Goal: Task Accomplishment & Management: Manage account settings

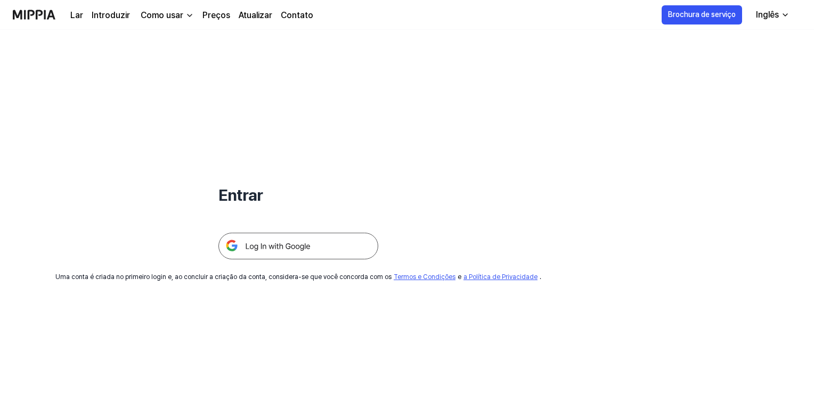
click at [283, 254] on img at bounding box center [298, 246] width 160 height 27
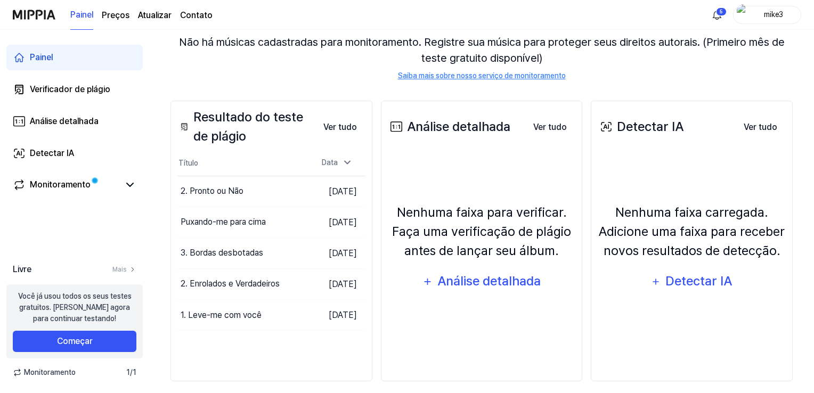
scroll to position [111, 0]
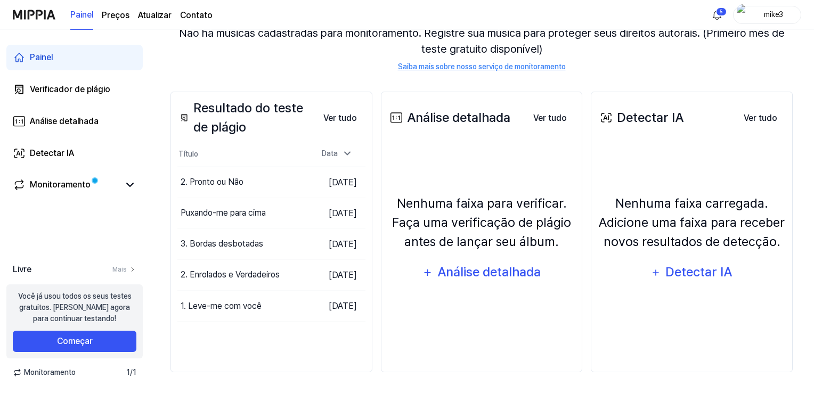
click at [43, 18] on img at bounding box center [34, 14] width 43 height 29
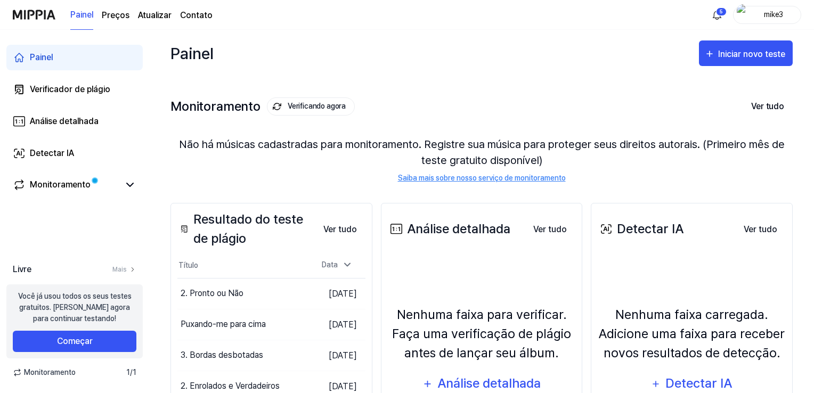
click at [200, 16] on font "Contato" at bounding box center [196, 15] width 32 height 10
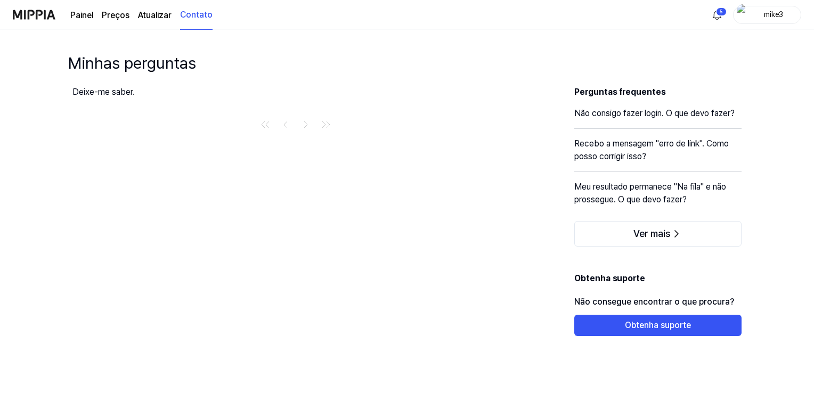
click at [753, 17] on div "mike3" at bounding box center [774, 15] width 42 height 12
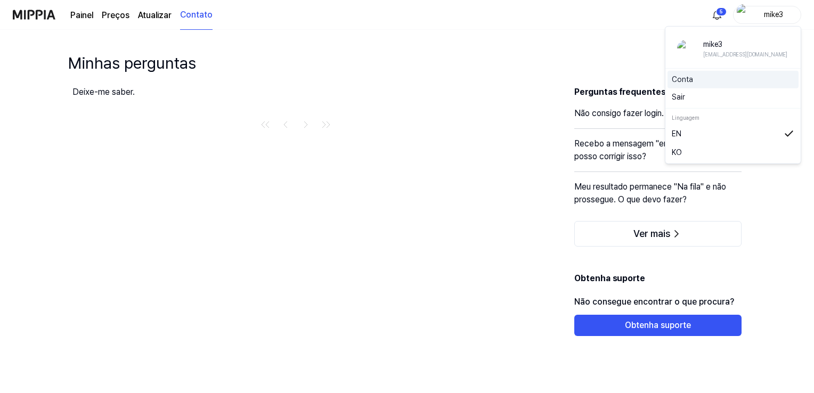
click at [701, 86] on div "Conta" at bounding box center [732, 80] width 131 height 18
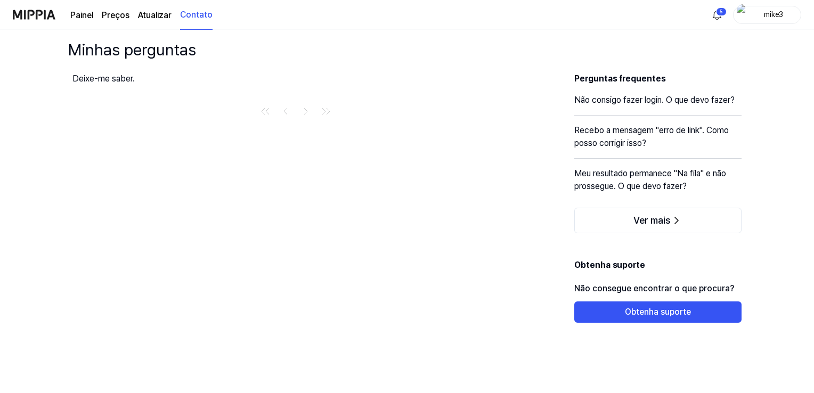
scroll to position [21, 0]
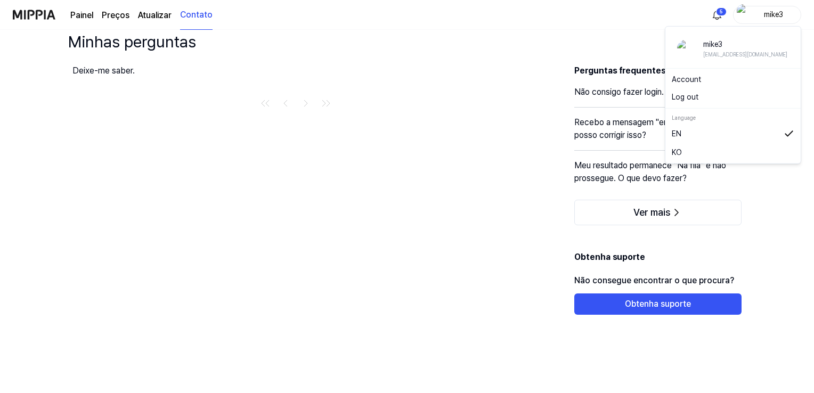
click at [748, 7] on div "mike3" at bounding box center [767, 15] width 68 height 18
click at [693, 82] on link "Conta" at bounding box center [733, 79] width 123 height 11
click at [756, 18] on div "mike3" at bounding box center [774, 15] width 42 height 12
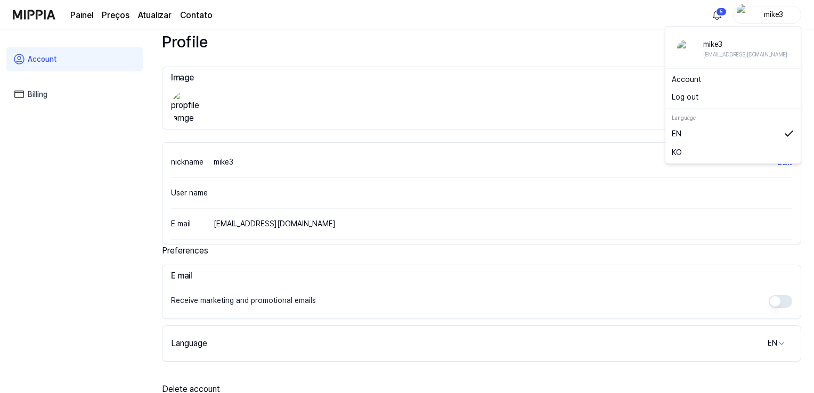
click at [725, 41] on div "mike3" at bounding box center [745, 44] width 84 height 12
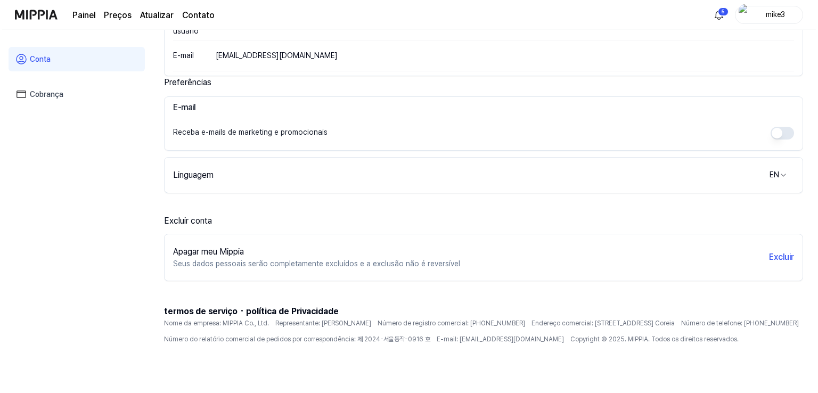
scroll to position [191, 0]
click at [776, 255] on font "Excluir" at bounding box center [779, 256] width 25 height 10
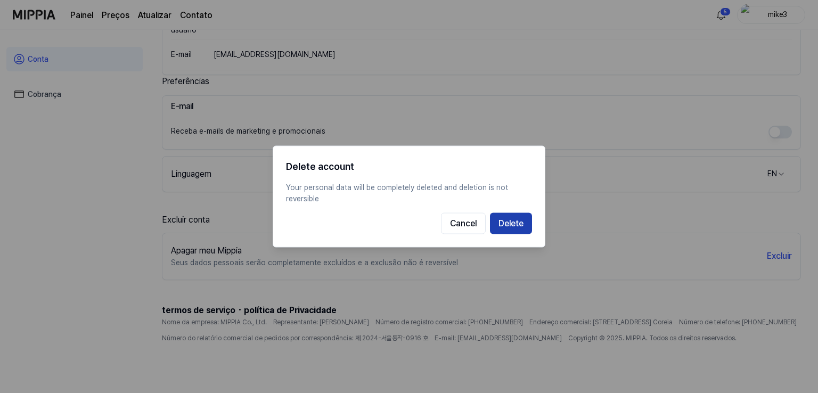
click at [500, 225] on button "Delete" at bounding box center [511, 223] width 42 height 21
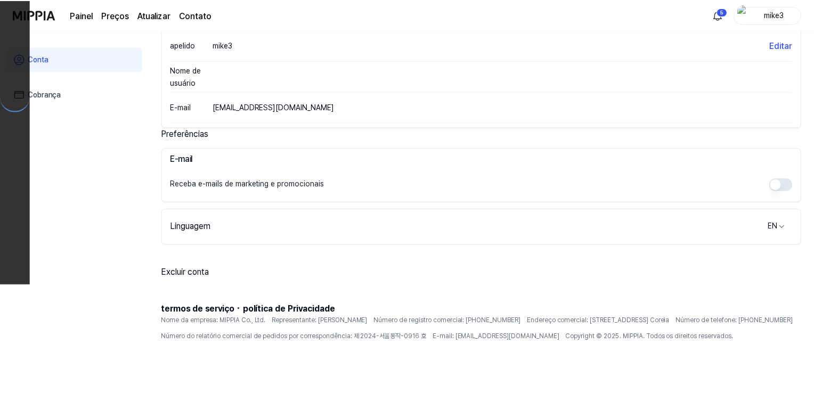
scroll to position [137, 0]
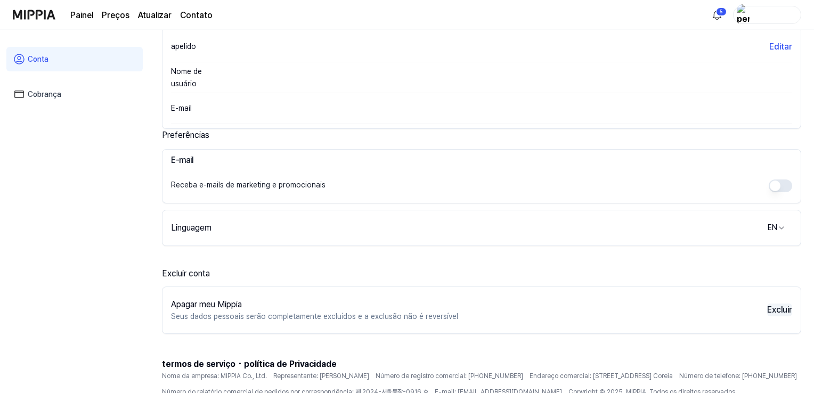
click at [772, 309] on font "Excluir" at bounding box center [779, 310] width 25 height 10
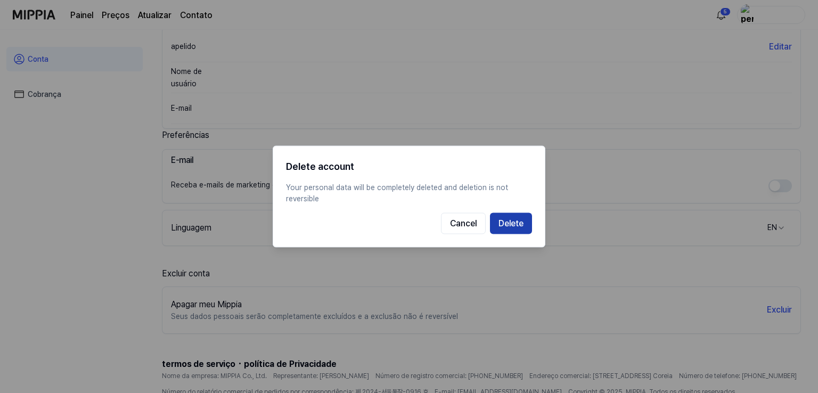
click at [522, 231] on button "Delete" at bounding box center [511, 223] width 42 height 21
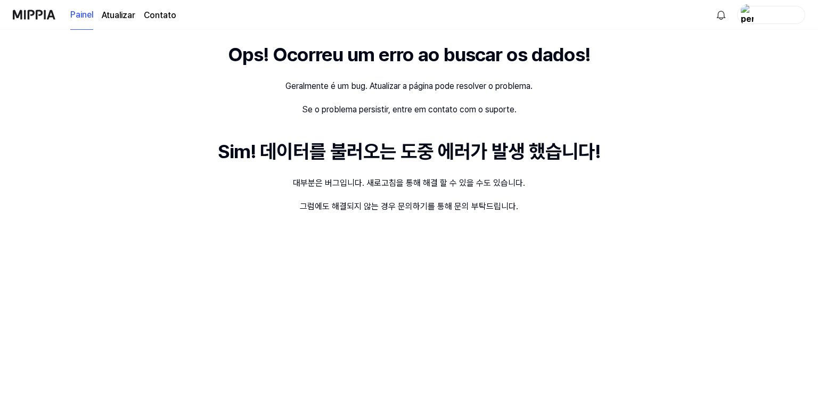
click at [150, 10] on font "Contato" at bounding box center [160, 15] width 32 height 10
click at [124, 18] on font "Atualizar" at bounding box center [119, 15] width 34 height 10
click at [51, 5] on img at bounding box center [34, 14] width 43 height 29
click at [775, 20] on div "button" at bounding box center [778, 15] width 42 height 12
click at [688, 92] on button "Sair" at bounding box center [737, 93] width 123 height 11
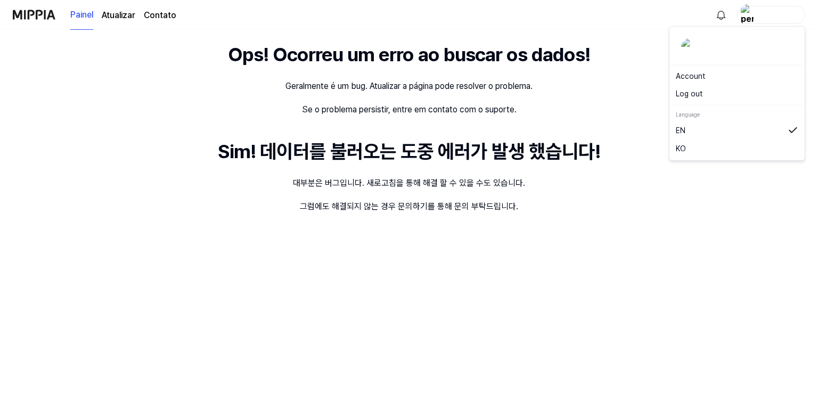
click at [759, 15] on div "button" at bounding box center [778, 15] width 42 height 12
click at [718, 43] on div at bounding box center [737, 46] width 112 height 17
click at [763, 7] on div "button" at bounding box center [771, 15] width 68 height 18
click at [701, 50] on div at bounding box center [737, 46] width 112 height 17
click at [736, 18] on div at bounding box center [759, 15] width 93 height 18
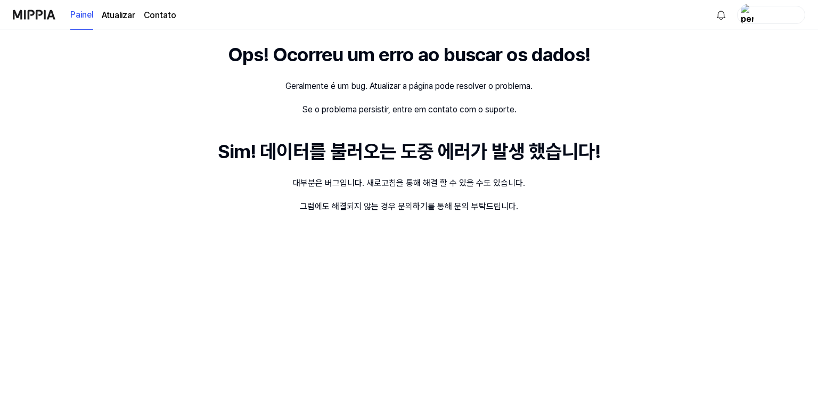
click at [742, 18] on img "button" at bounding box center [747, 14] width 13 height 21
click at [688, 50] on img at bounding box center [689, 46] width 17 height 17
click at [33, 15] on img at bounding box center [34, 14] width 43 height 29
